Goal: Communication & Community: Answer question/provide support

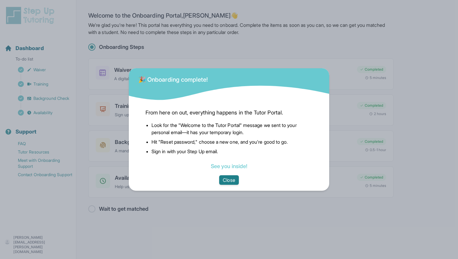
click at [233, 180] on button "Close" at bounding box center [228, 180] width 19 height 10
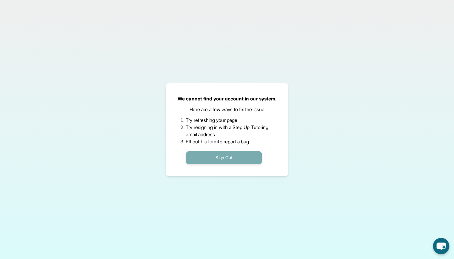
click at [225, 159] on button "Sign Out" at bounding box center [224, 157] width 76 height 13
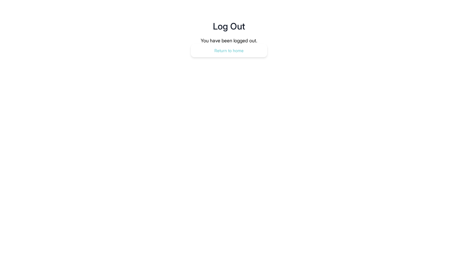
click at [232, 49] on button "Return to home" at bounding box center [229, 50] width 76 height 13
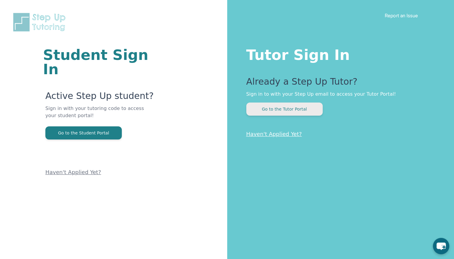
click at [302, 110] on button "Go to the Tutor Portal" at bounding box center [284, 109] width 76 height 13
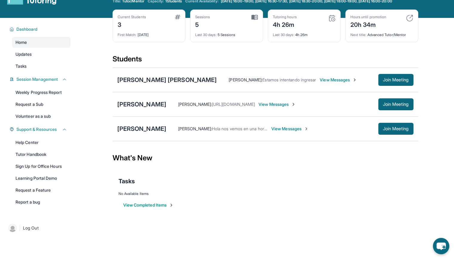
scroll to position [20, 0]
click at [164, 133] on div "[PERSON_NAME]" at bounding box center [141, 129] width 49 height 8
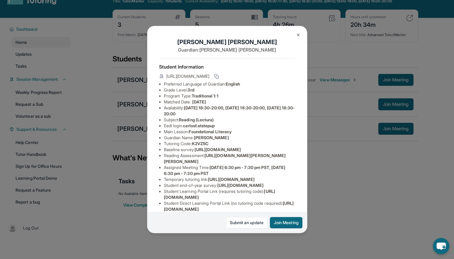
click at [368, 154] on div "[PERSON_NAME] Guardian: [PERSON_NAME] Student Information [URL][DOMAIN_NAME] Pr…" at bounding box center [227, 129] width 454 height 259
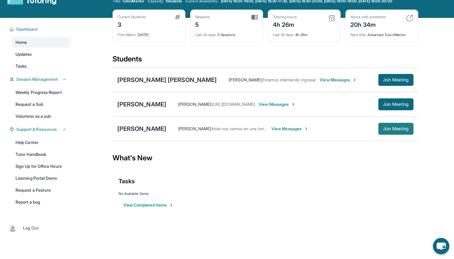
click at [387, 135] on button "Join Meeting" at bounding box center [395, 129] width 35 height 12
click at [166, 132] on div "[PERSON_NAME]" at bounding box center [141, 129] width 49 height 8
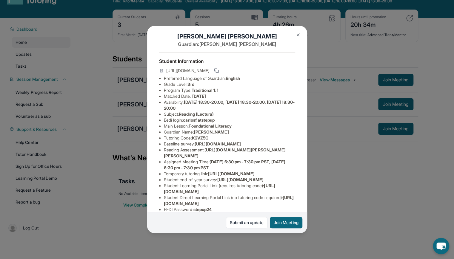
scroll to position [0, 0]
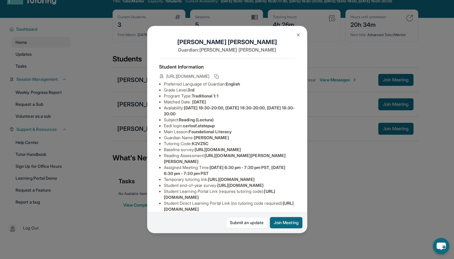
click at [299, 33] on img at bounding box center [298, 35] width 5 height 5
